Goal: Communication & Community: Answer question/provide support

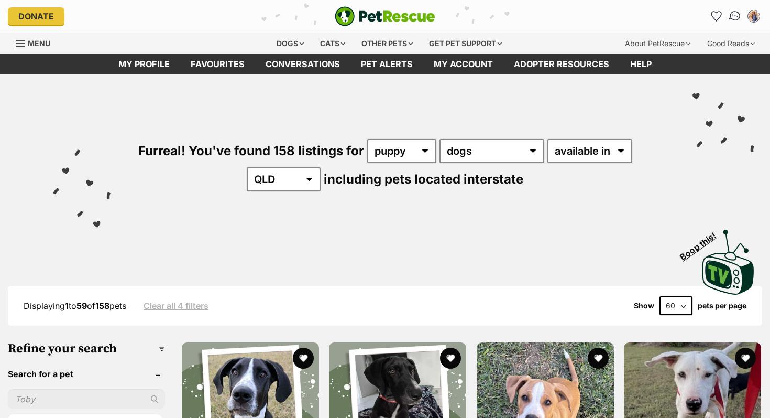
click at [735, 13] on img "Conversations" at bounding box center [735, 16] width 14 height 14
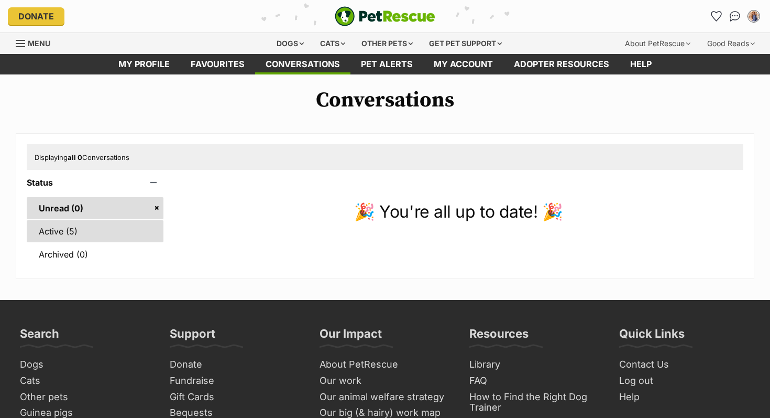
click at [65, 228] on link "Active (5)" at bounding box center [95, 231] width 137 height 22
